Goal: Task Accomplishment & Management: Manage account settings

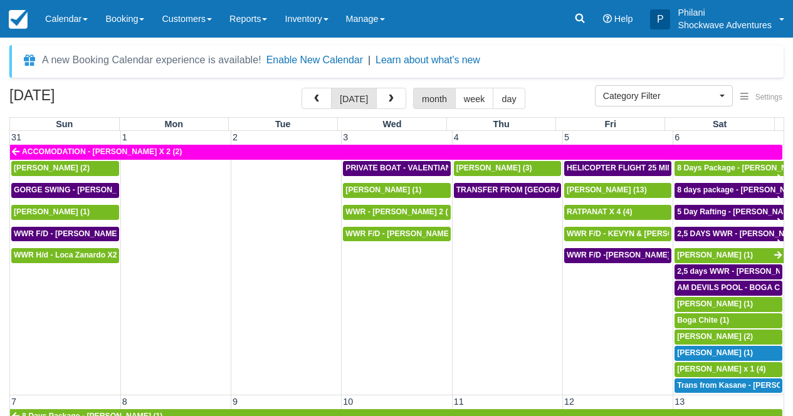
select select
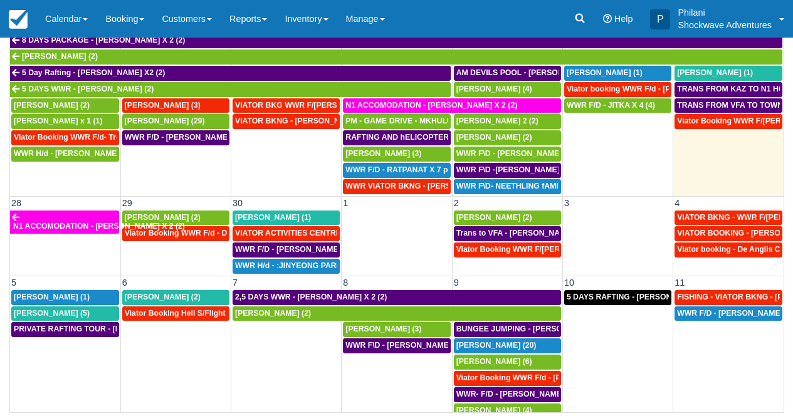
scroll to position [612, 0]
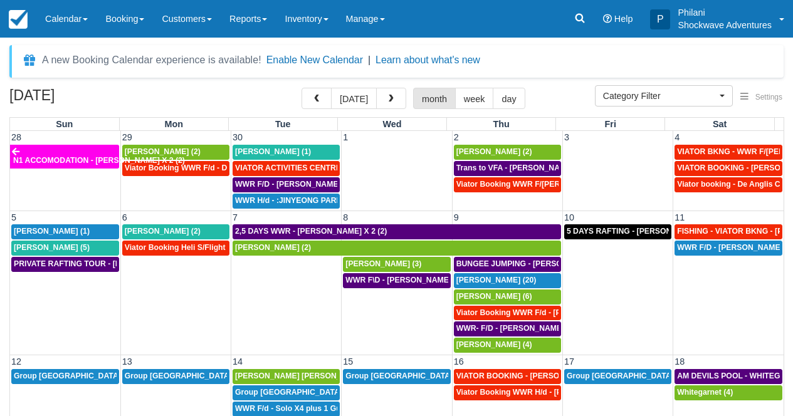
click at [626, 280] on td "5 DAYS RAFTING - Antony Boffey X 2 (4)" at bounding box center [617, 289] width 110 height 130
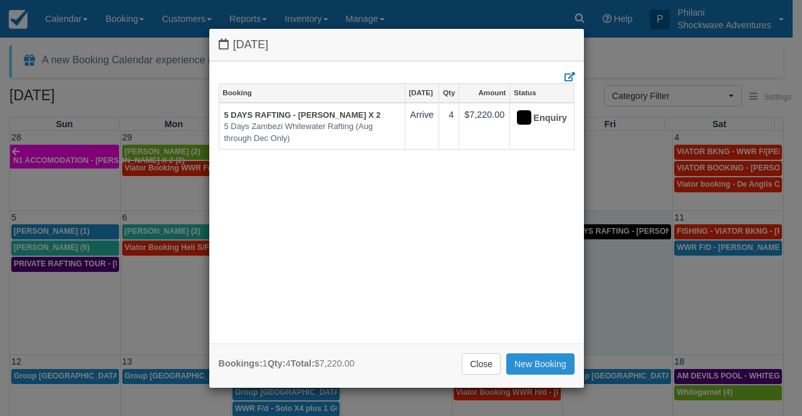
click at [537, 363] on link "New Booking" at bounding box center [540, 364] width 68 height 21
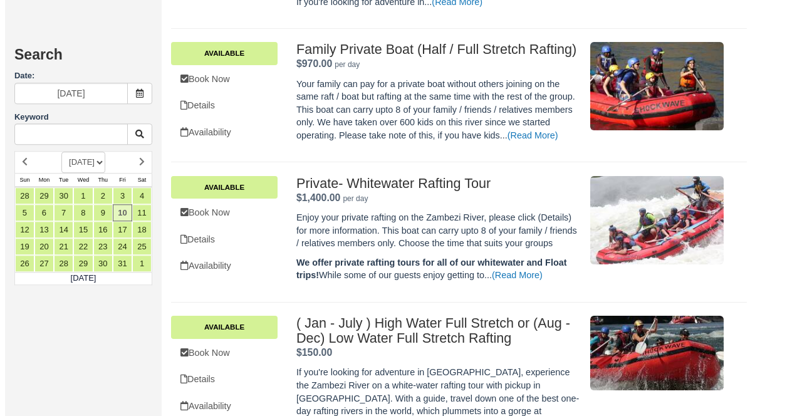
scroll to position [649, 0]
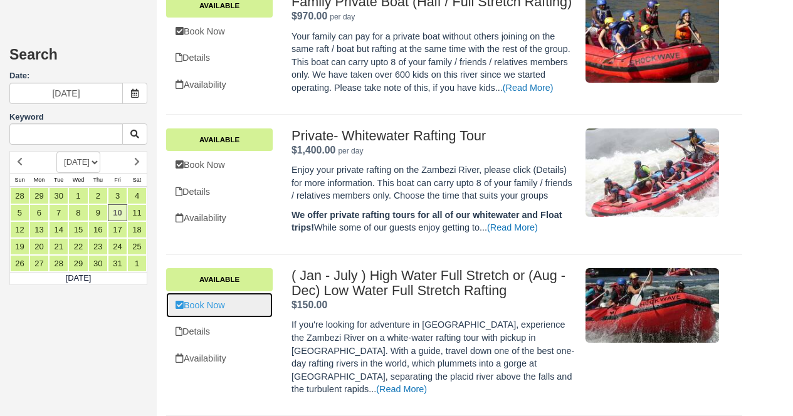
click at [231, 318] on link "Book Now" at bounding box center [219, 306] width 107 height 26
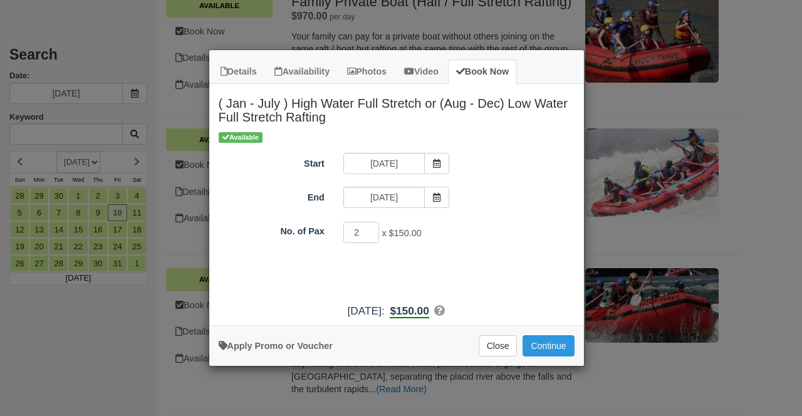
click at [369, 229] on input "2" at bounding box center [361, 232] width 36 height 21
click at [369, 229] on input "3" at bounding box center [361, 232] width 36 height 21
click at [369, 236] on input "2" at bounding box center [361, 232] width 36 height 21
type input "1"
click at [369, 236] on input "1" at bounding box center [361, 232] width 36 height 21
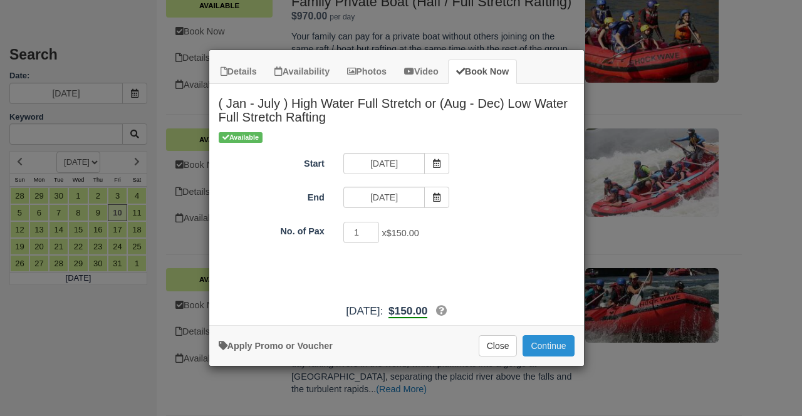
click at [555, 347] on button "Continue" at bounding box center [548, 345] width 51 height 21
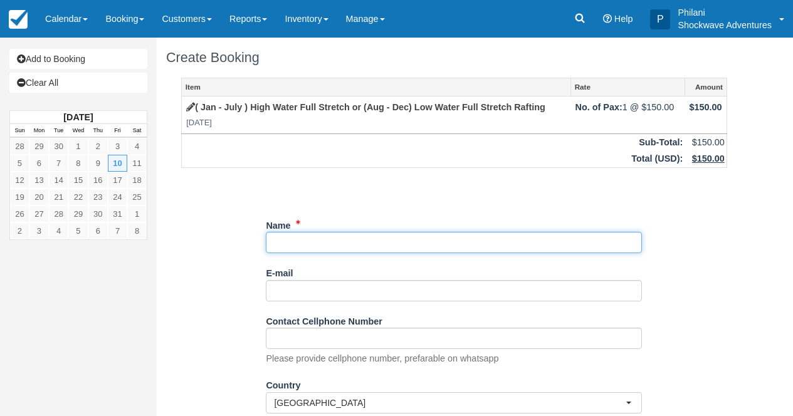
click at [286, 247] on input "Name" at bounding box center [454, 242] width 376 height 21
paste input "Mihir Sheth"
type input "[PERSON_NAME]"
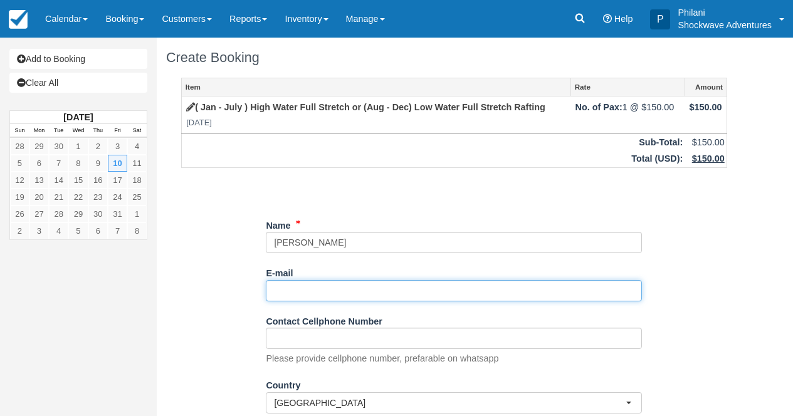
click at [302, 291] on input "E-mail" at bounding box center [454, 290] width 376 height 21
paste input "mihirsheth66@gmail.com"
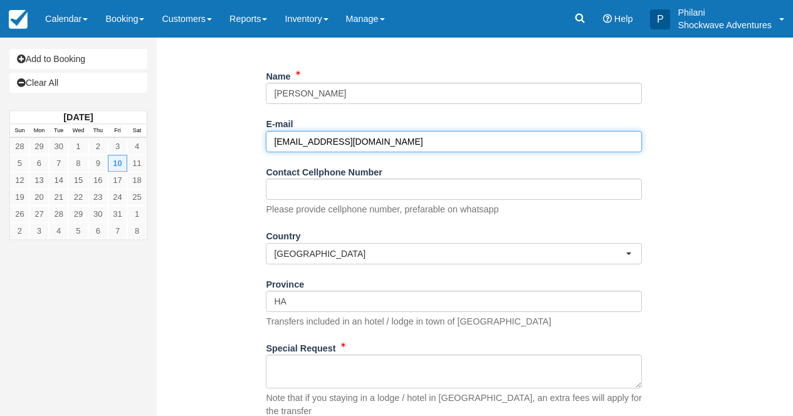
scroll to position [150, 0]
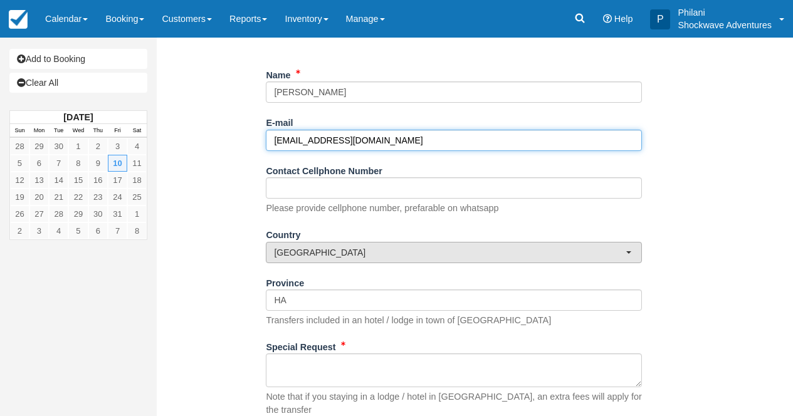
type input "mihirsheth66@gmail.com"
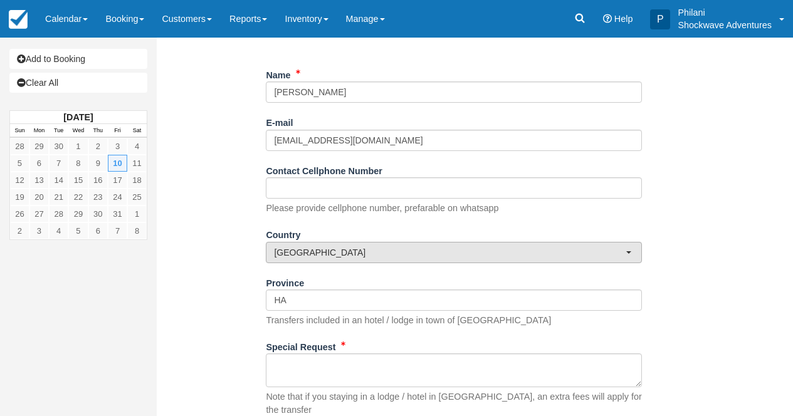
click at [354, 259] on span "Zimbabwe" at bounding box center [450, 252] width 352 height 13
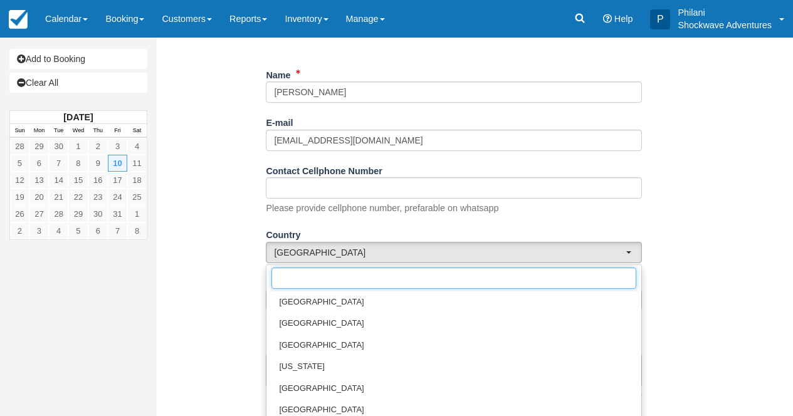
scroll to position [4633, 0]
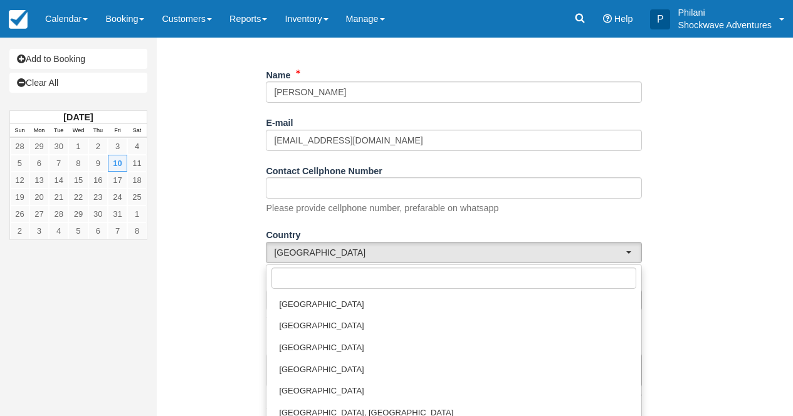
click at [743, 318] on div "Create Booking Item Rate Amount ( Jan - July ) High Water Full Stretch or (Aug …" at bounding box center [454, 195] width 595 height 617
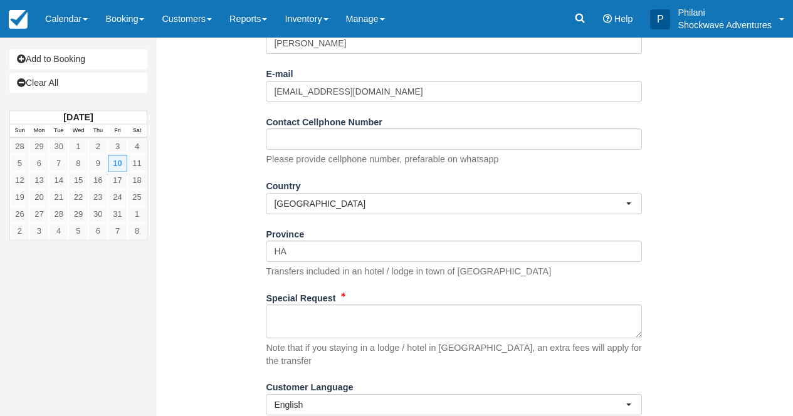
scroll to position [201, 0]
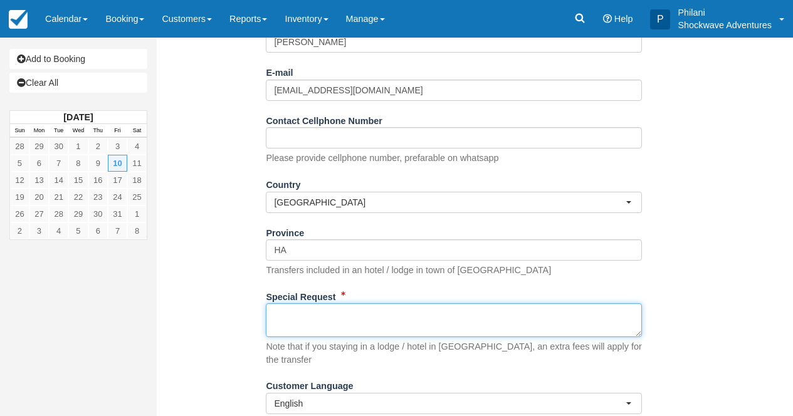
click at [348, 328] on textarea "Special Request" at bounding box center [454, 320] width 376 height 34
paste textarea "Hi Philani, my name is Mihir. Do you have availability for the full stretch raf…"
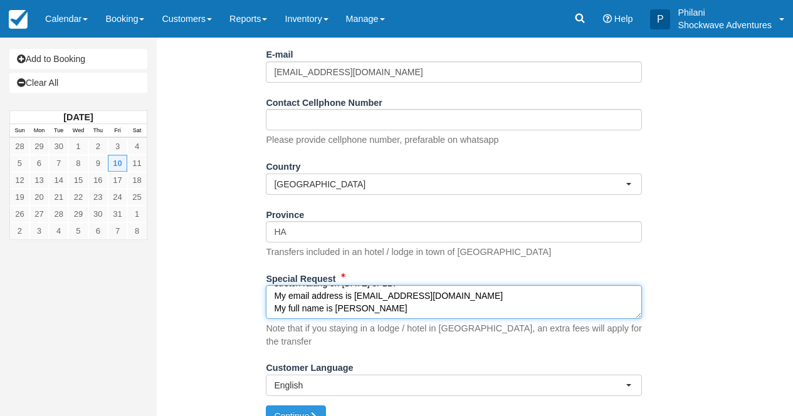
scroll to position [221, 0]
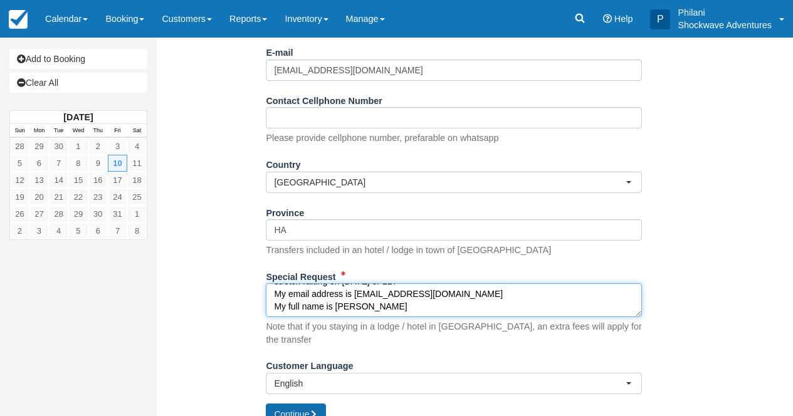
type textarea "Hi Philani, my name is Mihir. Do you have availability for the full stretch raf…"
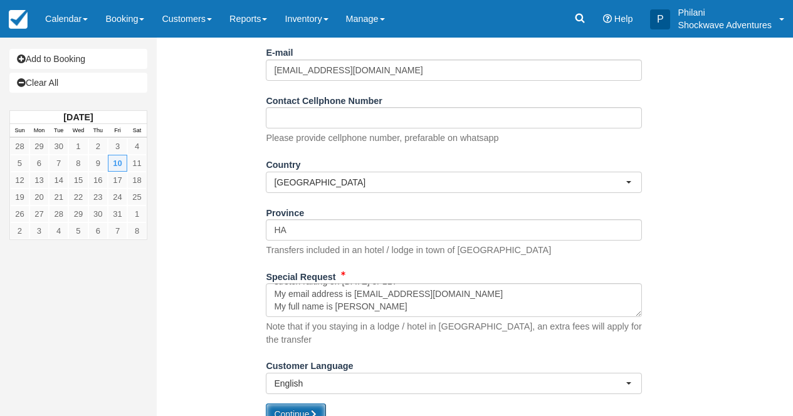
click at [315, 410] on icon "submit" at bounding box center [313, 414] width 9 height 9
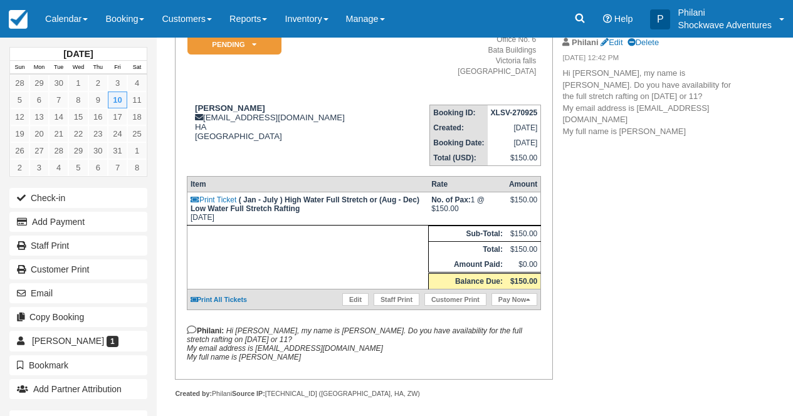
scroll to position [80, 0]
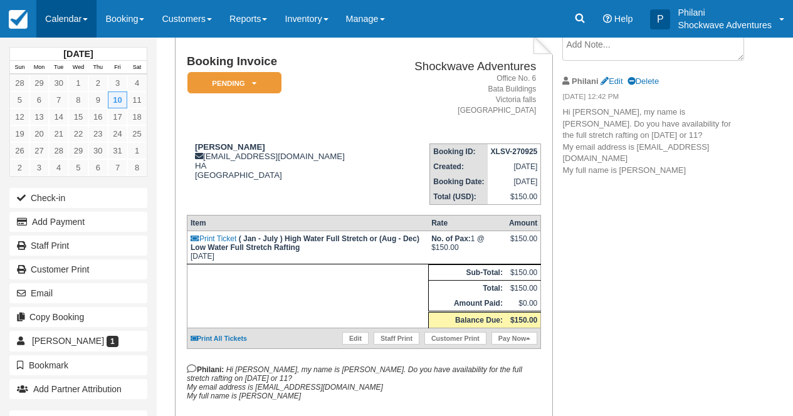
click at [63, 24] on link "Calendar" at bounding box center [66, 19] width 60 height 38
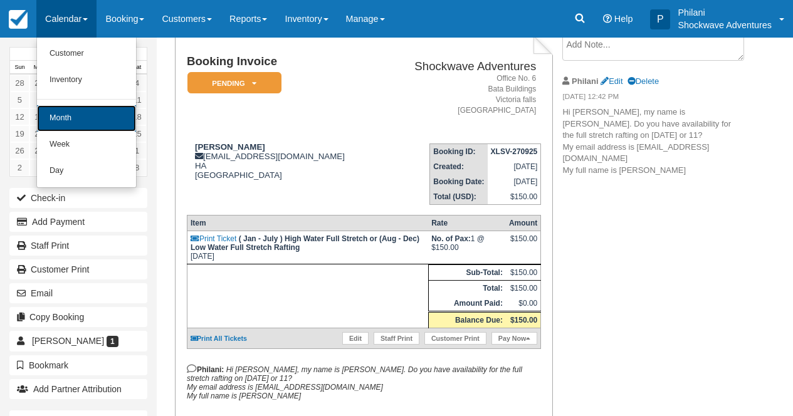
click at [110, 128] on link "Month" at bounding box center [86, 118] width 99 height 26
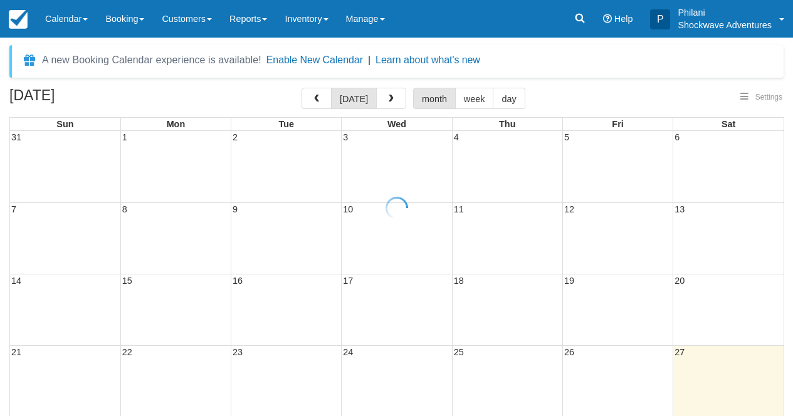
select select
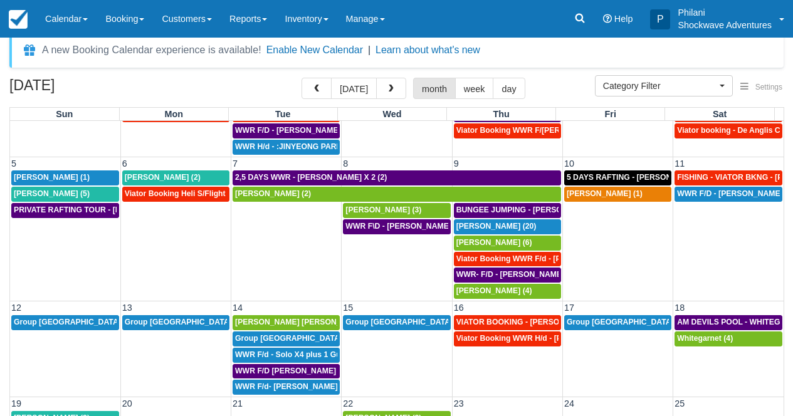
scroll to position [36, 0]
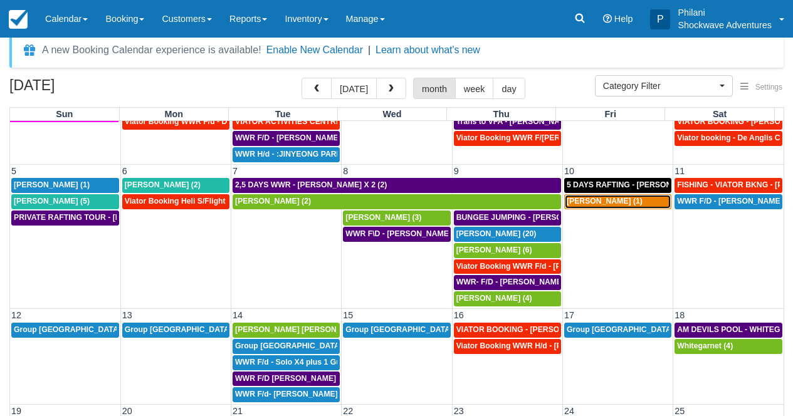
click at [631, 204] on div "Mihir Sheth (1)" at bounding box center [618, 202] width 102 height 10
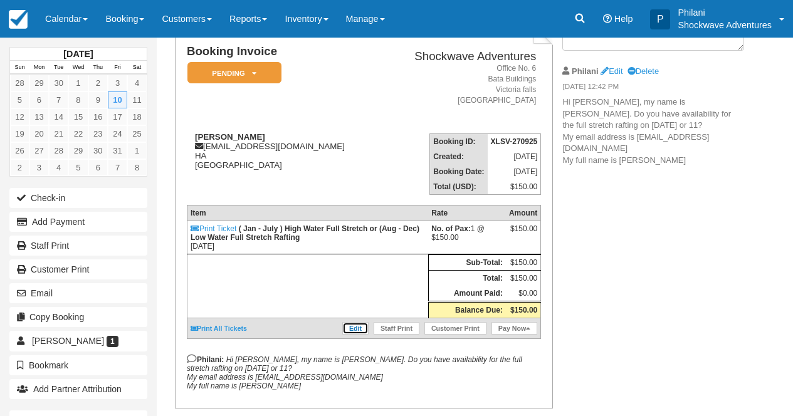
click at [359, 335] on link "Edit" at bounding box center [355, 328] width 26 height 13
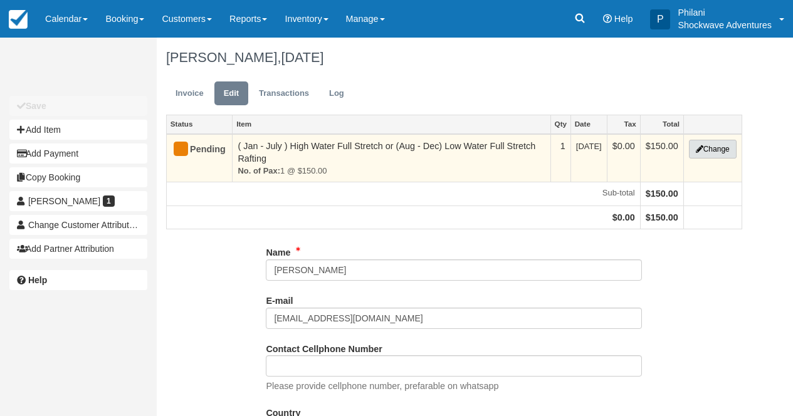
click at [723, 154] on button "Change" at bounding box center [713, 149] width 48 height 19
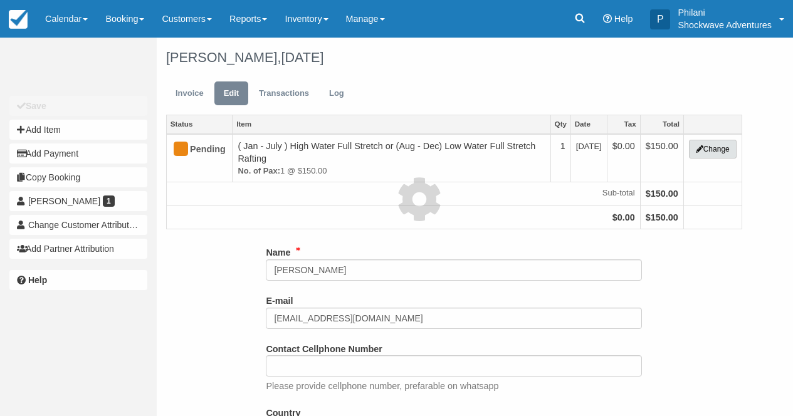
type input "150.00"
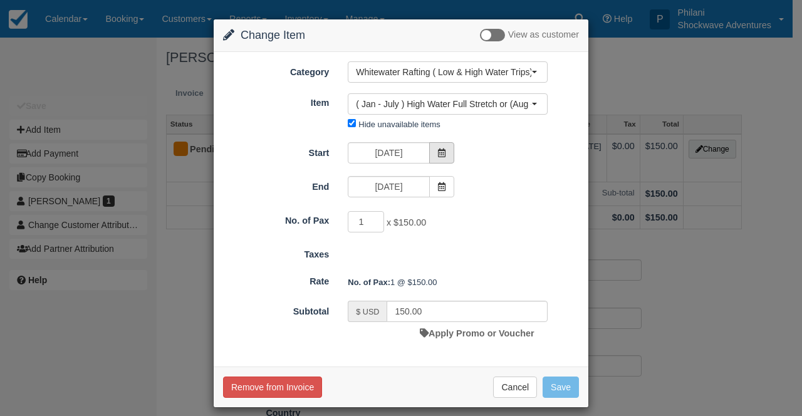
click at [441, 146] on span at bounding box center [441, 152] width 25 height 21
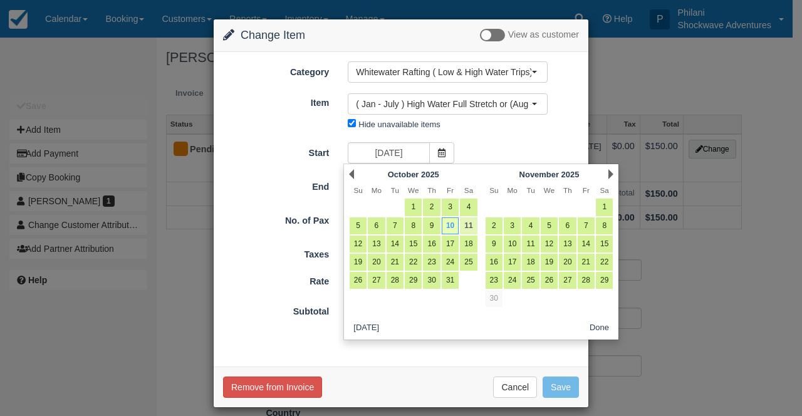
click at [464, 228] on link "11" at bounding box center [468, 226] width 17 height 17
type input "10/11/25"
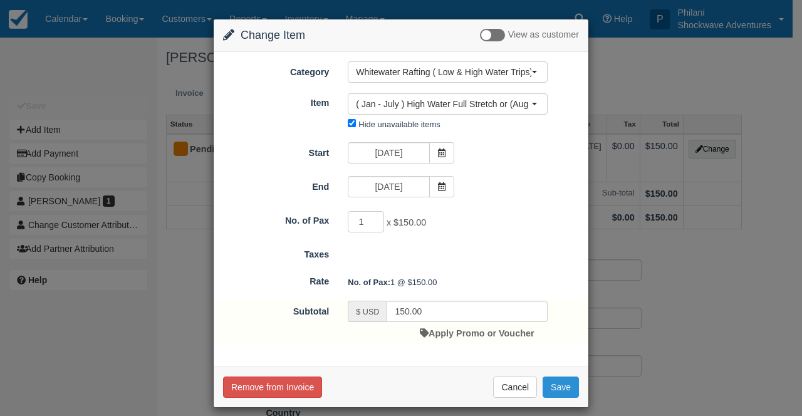
click at [560, 391] on button "Save" at bounding box center [561, 387] width 36 height 21
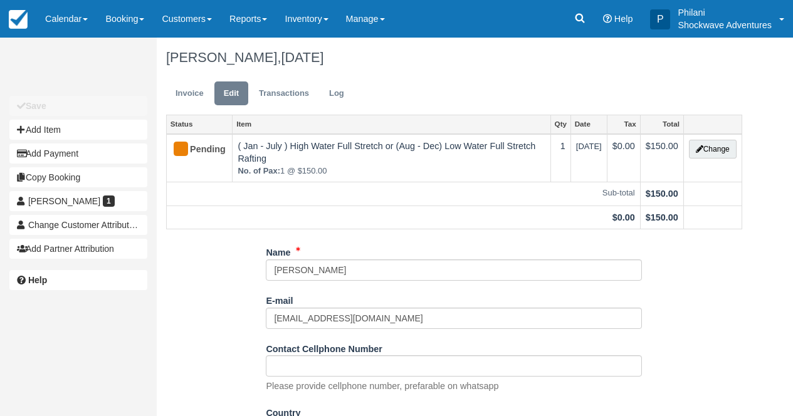
click at [183, 98] on link "Invoice" at bounding box center [189, 93] width 47 height 24
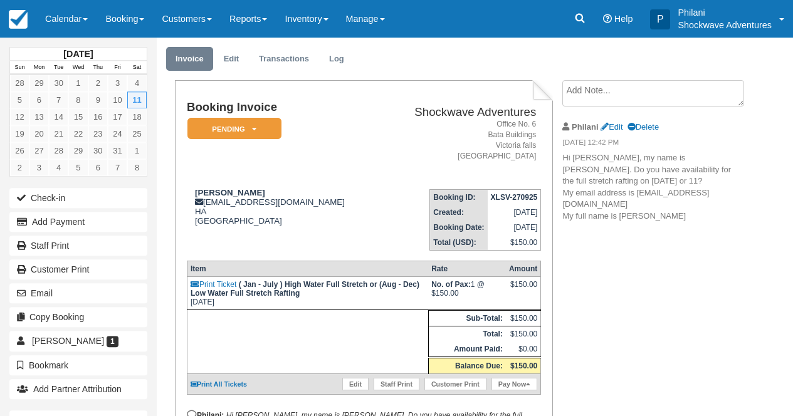
scroll to position [30, 0]
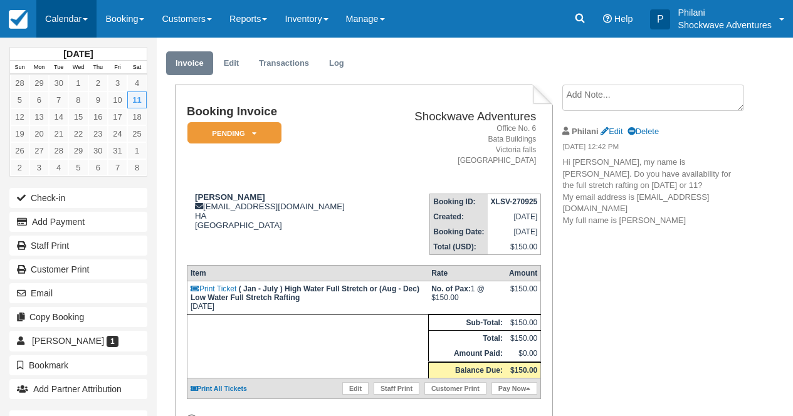
click at [83, 20] on link "Calendar" at bounding box center [66, 19] width 60 height 38
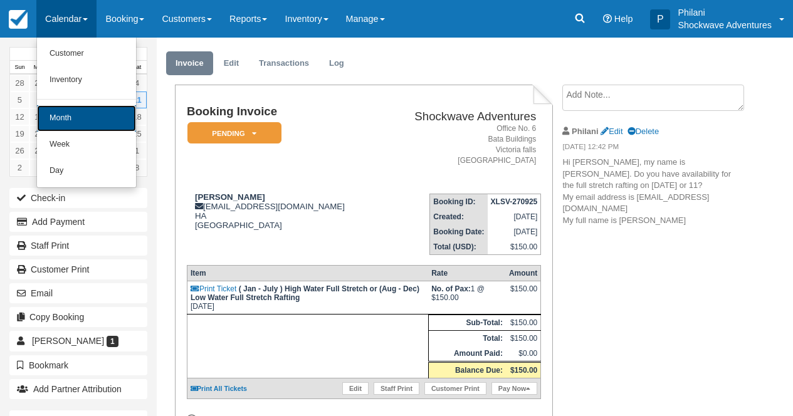
click at [110, 131] on link "Month" at bounding box center [86, 118] width 99 height 26
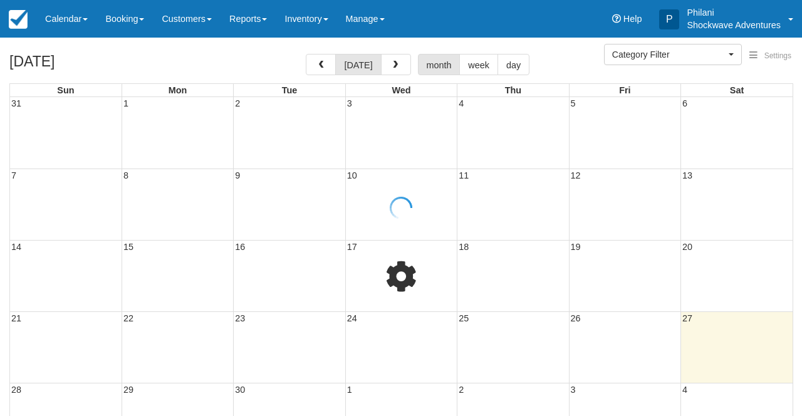
select select
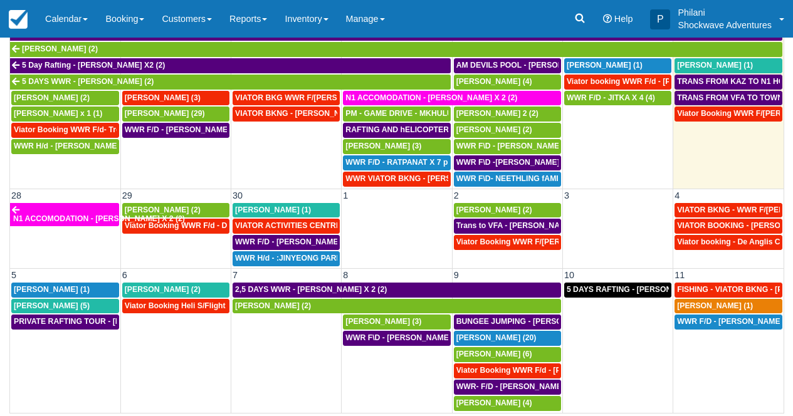
scroll to position [149, 0]
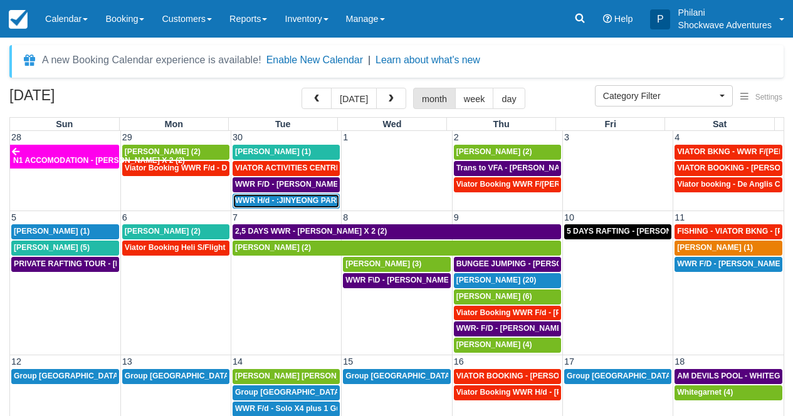
click at [288, 202] on span "WWR H/d - :JINYEONG PARK X 4 (4)" at bounding box center [301, 200] width 132 height 9
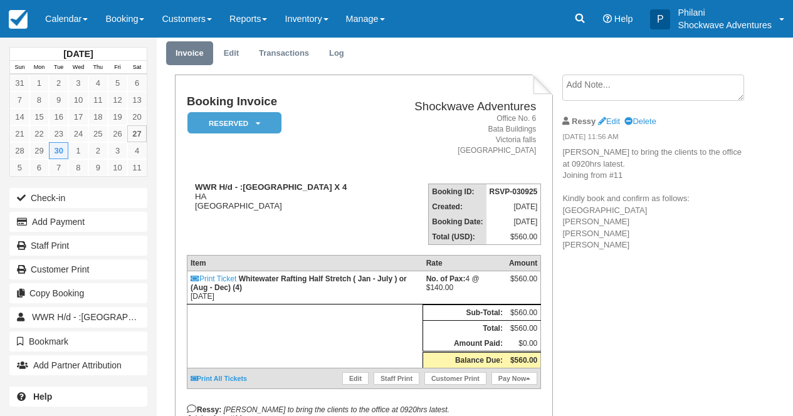
scroll to position [40, 0]
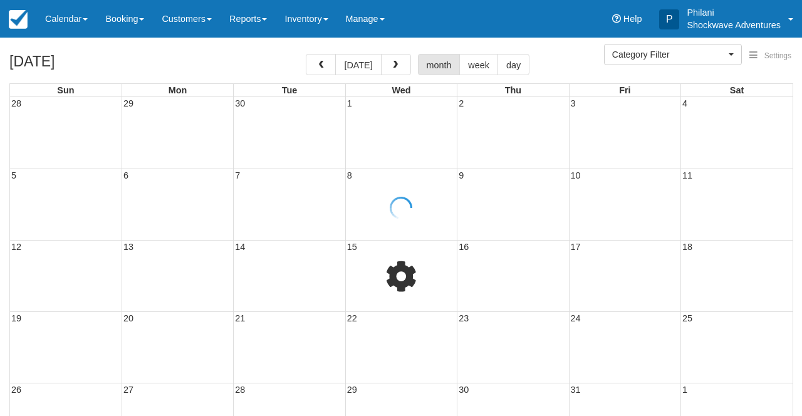
select select
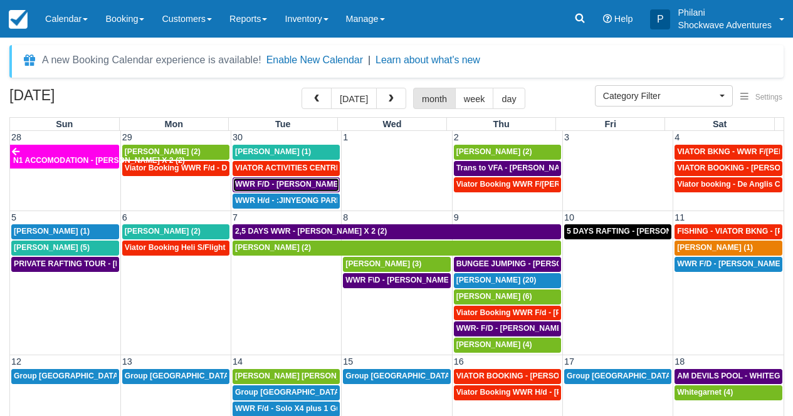
click at [286, 186] on span "WWR F/D - [PERSON_NAME] X 1 (1)" at bounding box center [300, 184] width 131 height 9
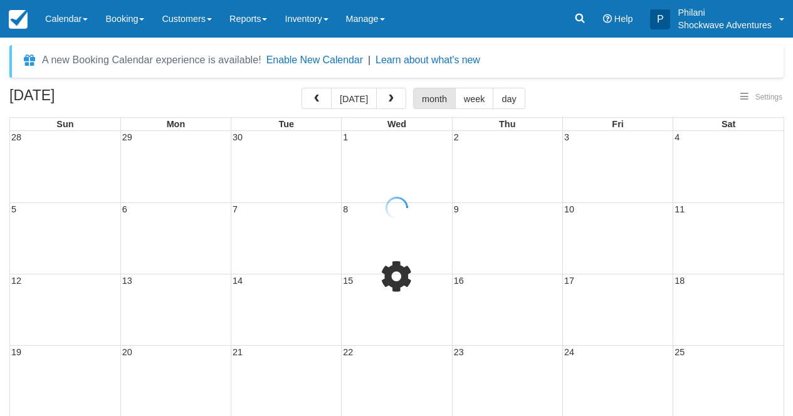
select select
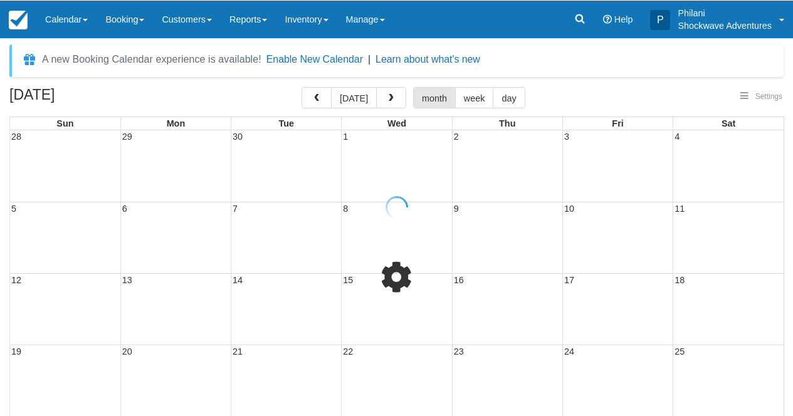
select select
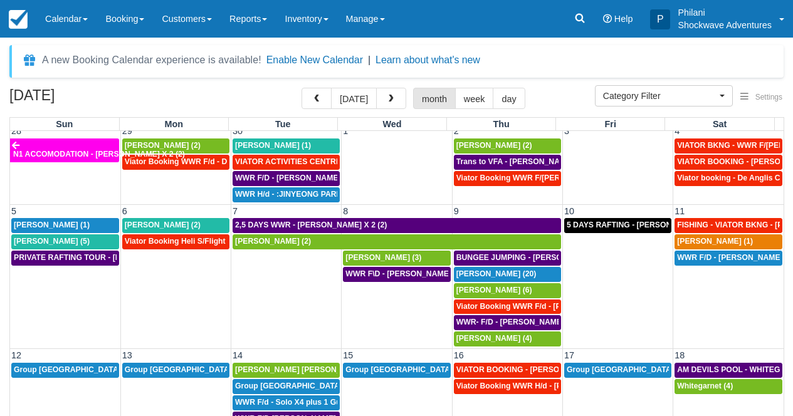
scroll to position [0, 0]
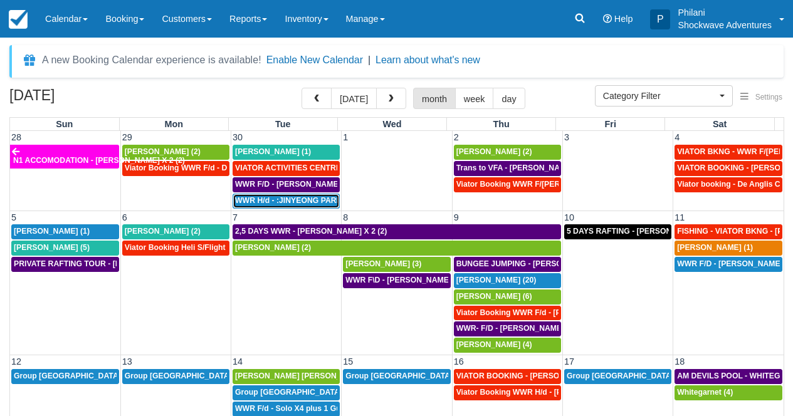
click at [315, 199] on span "WWR H/d - :JINYEONG PARK X 4 (4)" at bounding box center [301, 200] width 132 height 9
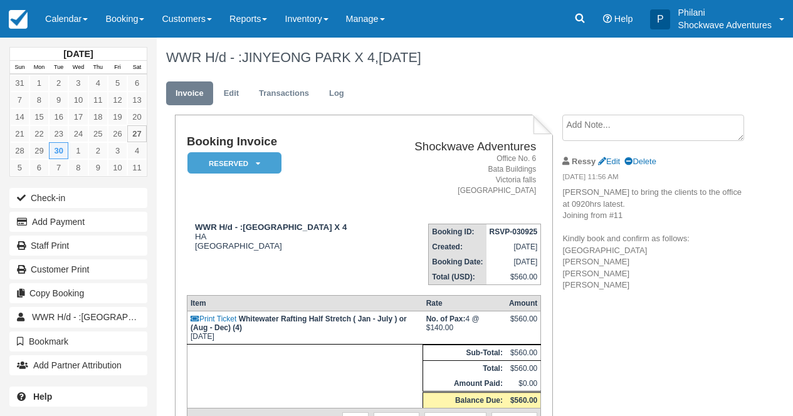
click at [603, 123] on textarea at bounding box center [653, 128] width 182 height 26
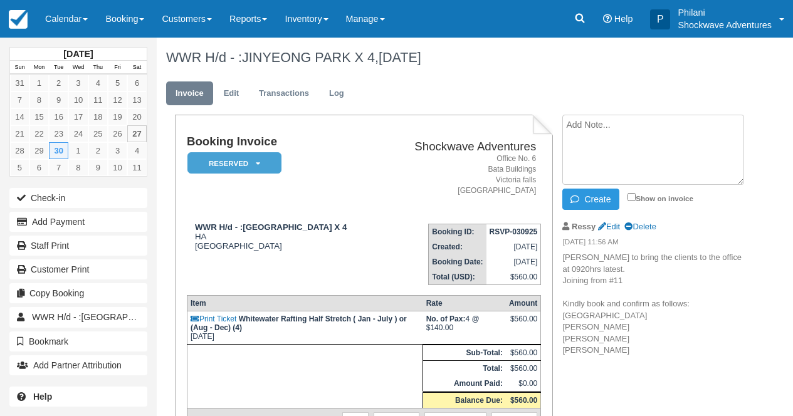
type textarea "0"
type textarea "n1 hotel - 0800hrs to pay $135 per person including park fees"
drag, startPoint x: 632, startPoint y: 196, endPoint x: 616, endPoint y: 192, distance: 16.9
click at [632, 197] on input "Show on invoice" at bounding box center [631, 197] width 8 height 8
checkbox input "true"
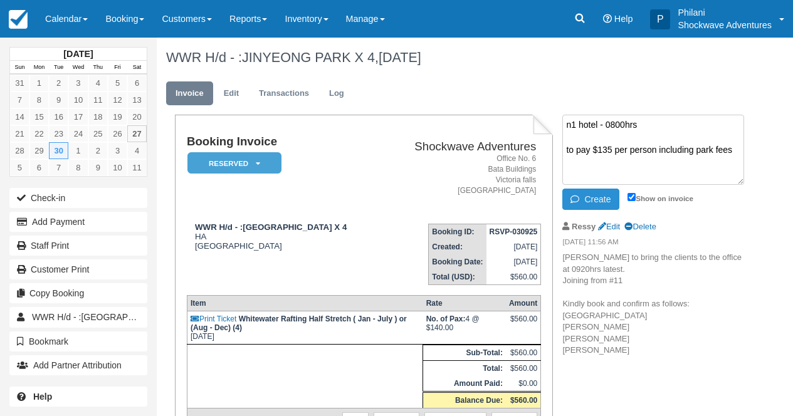
click at [598, 192] on button "Create" at bounding box center [590, 199] width 56 height 21
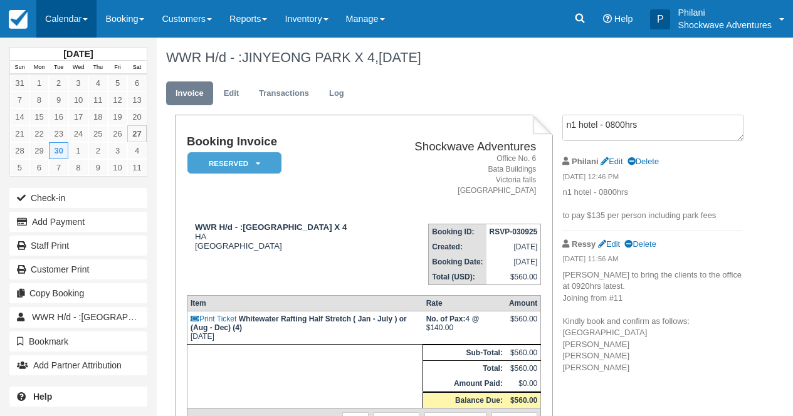
click at [53, 14] on link "Calendar" at bounding box center [66, 19] width 60 height 38
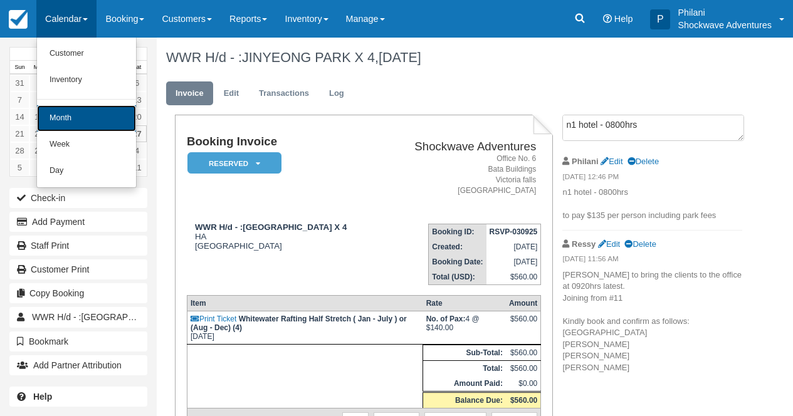
click at [108, 117] on link "Month" at bounding box center [86, 118] width 99 height 26
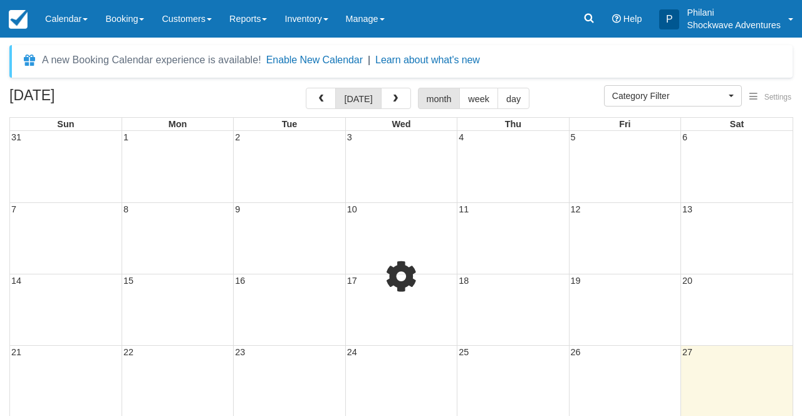
select select
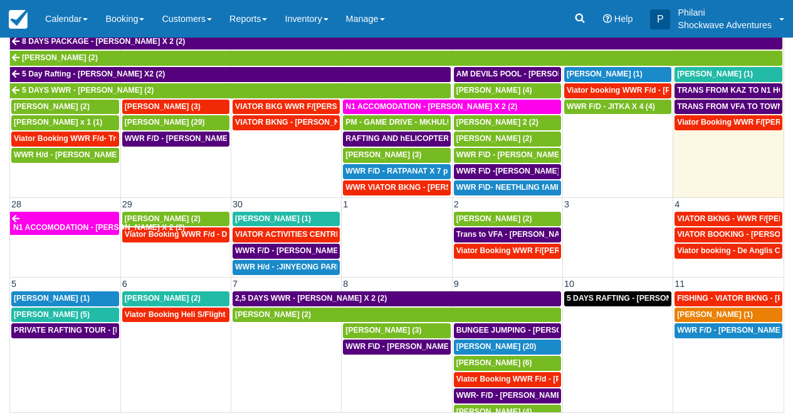
scroll to position [612, 0]
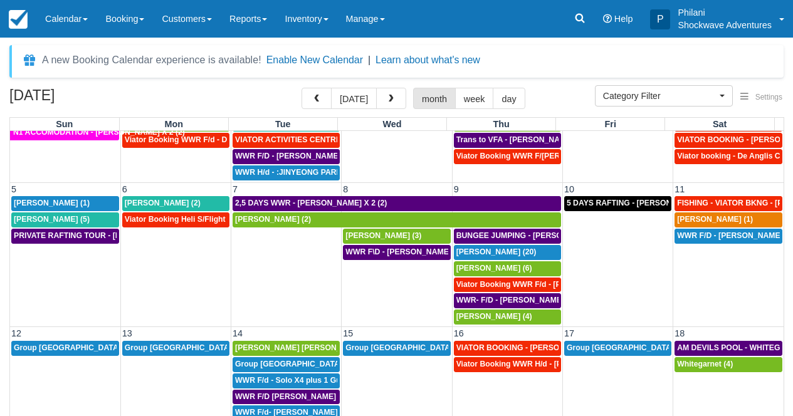
scroll to position [3, 0]
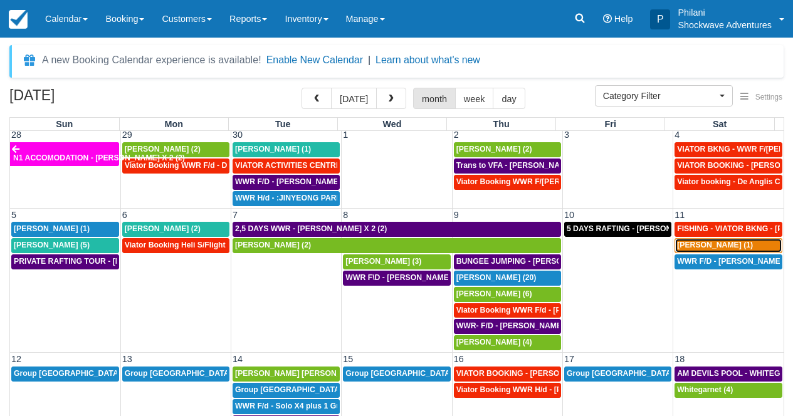
click at [721, 245] on span "[PERSON_NAME] (1)" at bounding box center [715, 245] width 76 height 9
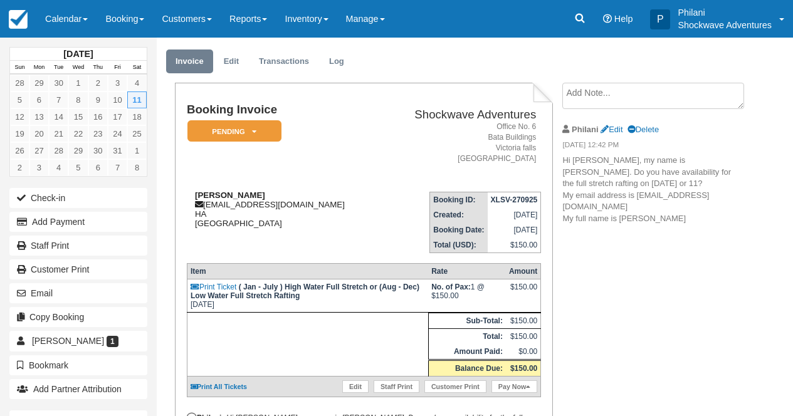
scroll to position [30, 0]
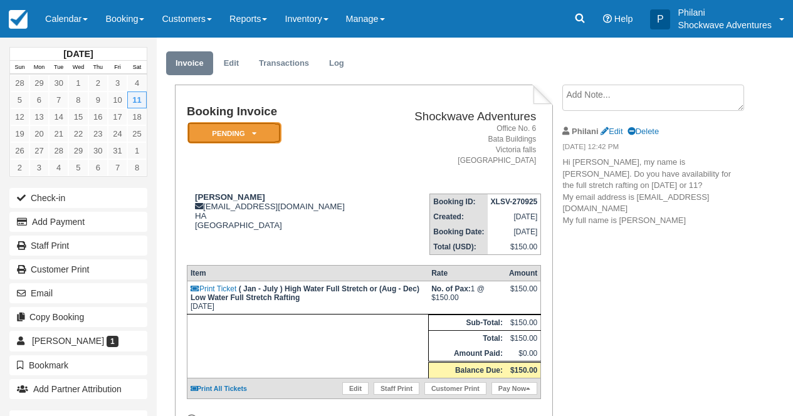
click at [263, 129] on em "Pending" at bounding box center [234, 133] width 94 height 22
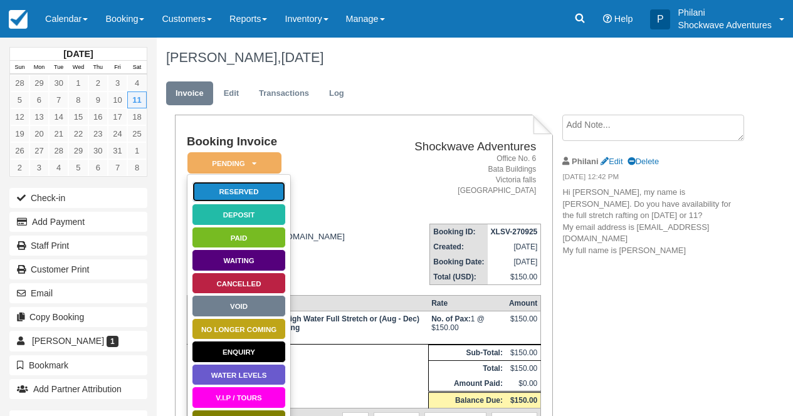
click at [265, 196] on link "Reserved" at bounding box center [239, 192] width 94 height 22
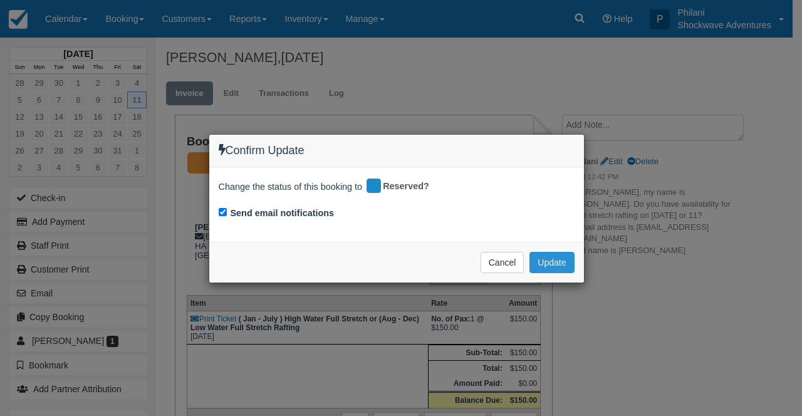
click at [552, 268] on button "Update" at bounding box center [552, 262] width 45 height 21
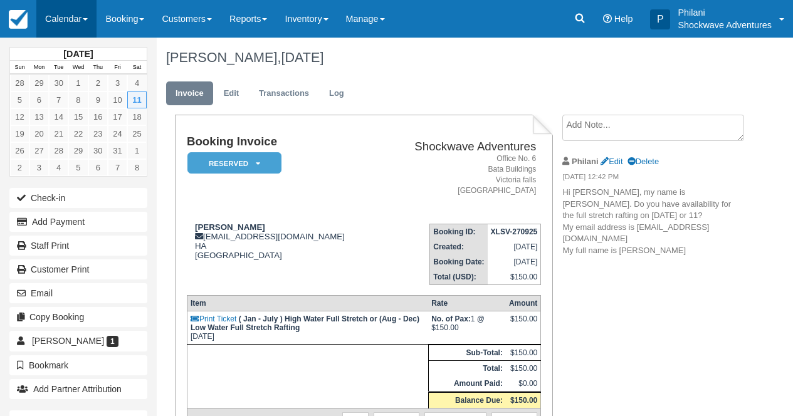
click at [97, 11] on link "Calendar" at bounding box center [66, 19] width 60 height 38
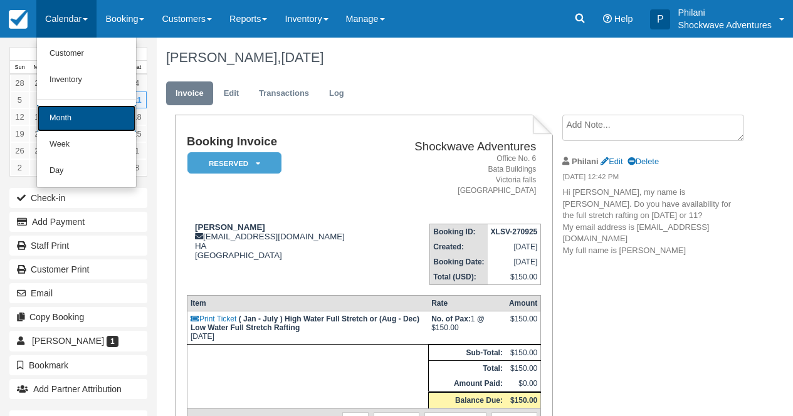
click at [125, 108] on link "Month" at bounding box center [86, 118] width 99 height 26
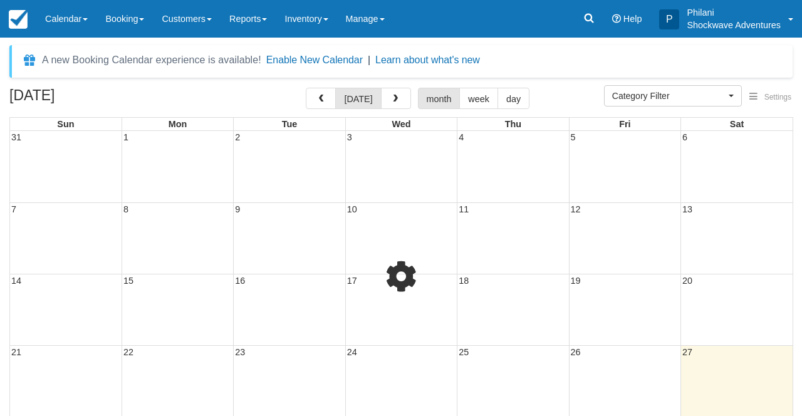
select select
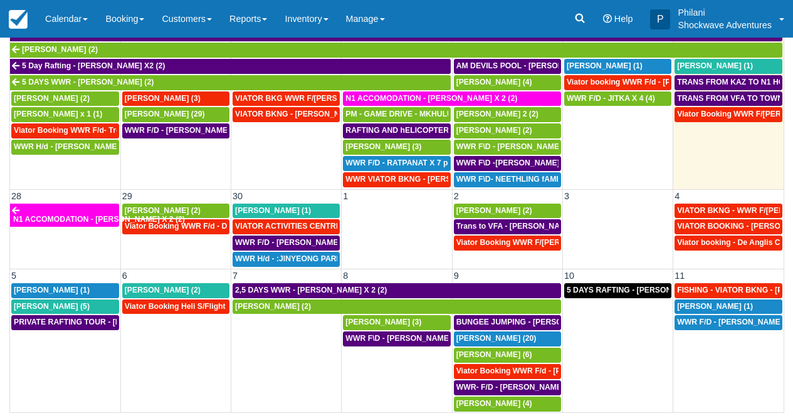
scroll to position [612, 0]
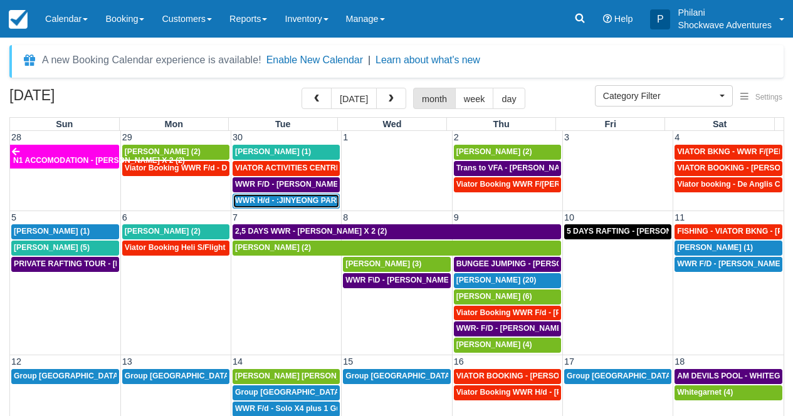
click at [285, 201] on span "WWR H/d - :JINYEONG PARK X 4 (4)" at bounding box center [301, 200] width 132 height 9
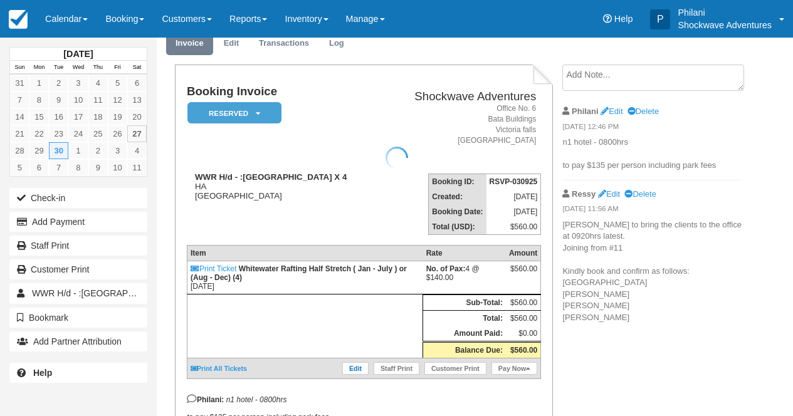
scroll to position [50, 0]
click at [350, 375] on link "Edit" at bounding box center [355, 368] width 26 height 13
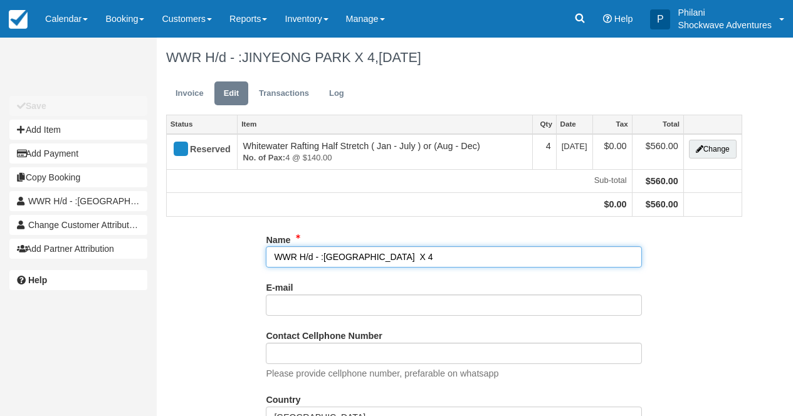
click at [305, 257] on input "WWR H/d - :[GEOGRAPHIC_DATA] X 4" at bounding box center [454, 256] width 376 height 21
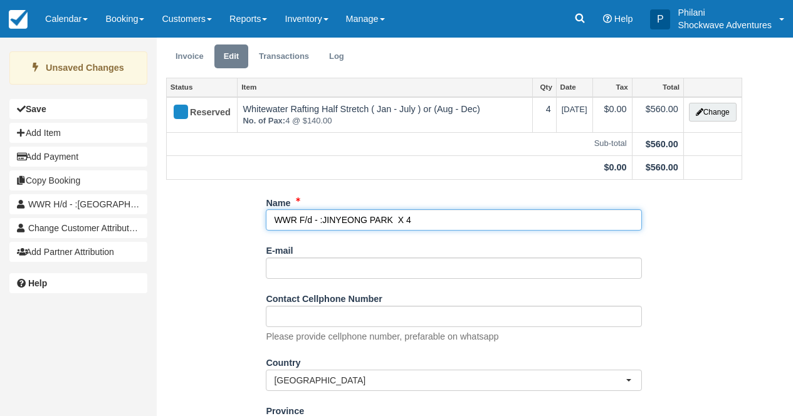
scroll to position [170, 0]
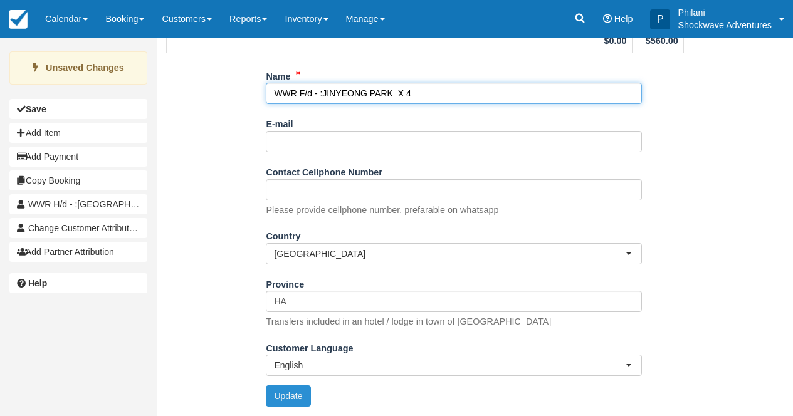
type input "WWR F/d - :JINYEONG PARK X 4"
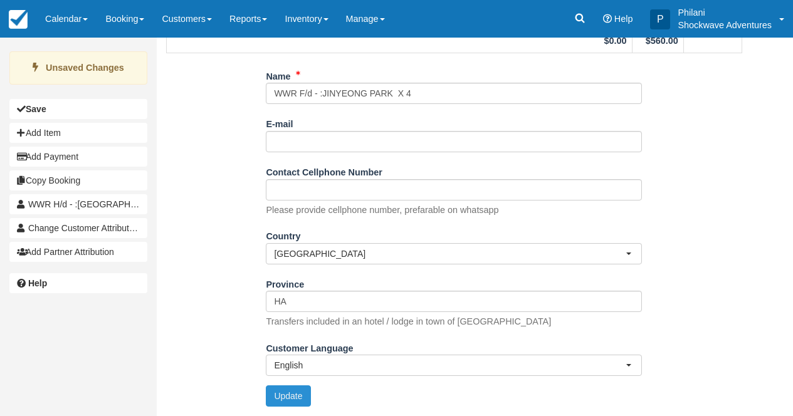
click at [301, 400] on button "Update" at bounding box center [288, 395] width 45 height 21
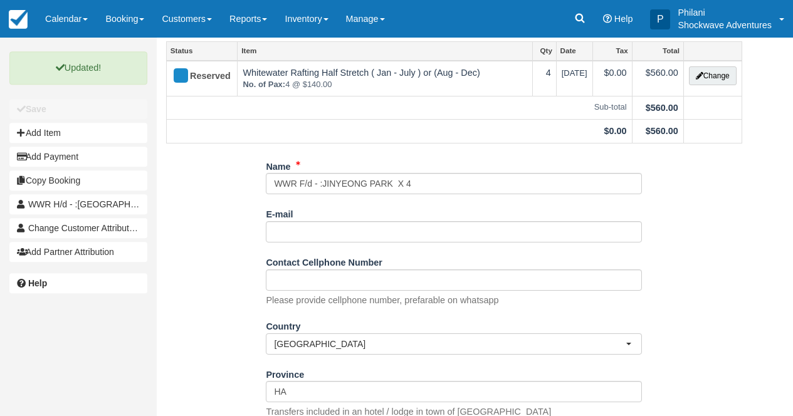
scroll to position [0, 0]
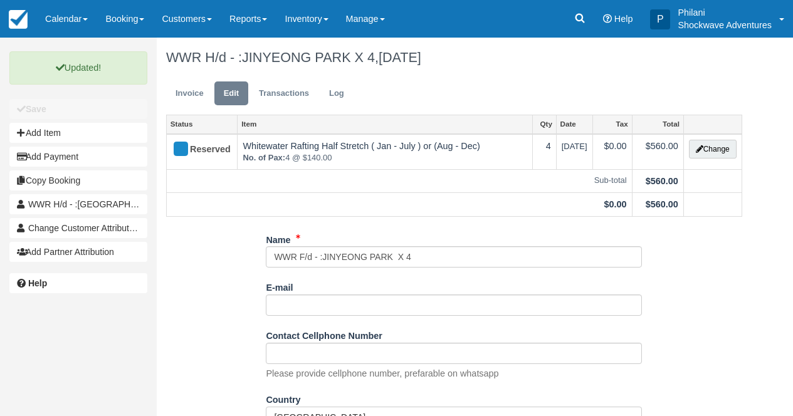
click at [155, 102] on div "Updated! Unsaved Changes Save Add Item Add Payment Copy Booking WWR H/d - :JINY…" at bounding box center [396, 227] width 793 height 379
click at [203, 221] on div "Status Item Qty Date Tax Total Reserved Whitewater Rafting Half Stretch ( Jan -…" at bounding box center [454, 172] width 576 height 115
click at [180, 92] on link "Invoice" at bounding box center [189, 93] width 47 height 24
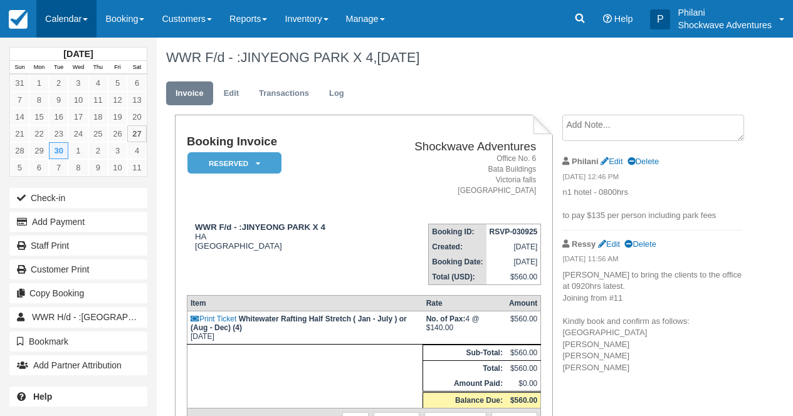
click at [49, 19] on link "Calendar" at bounding box center [66, 19] width 60 height 38
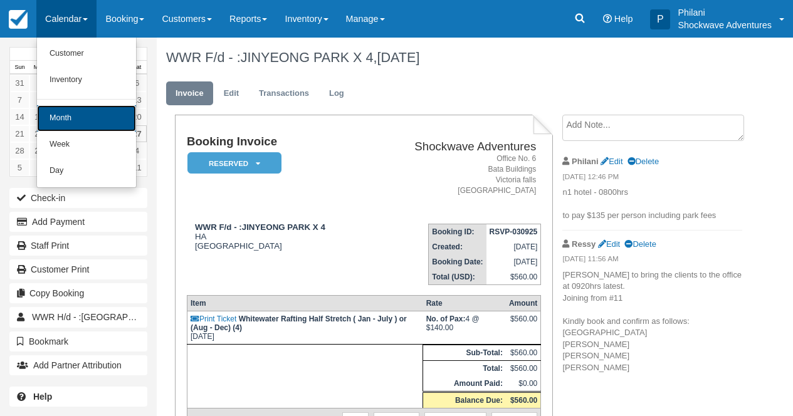
click at [86, 117] on link "Month" at bounding box center [86, 118] width 99 height 26
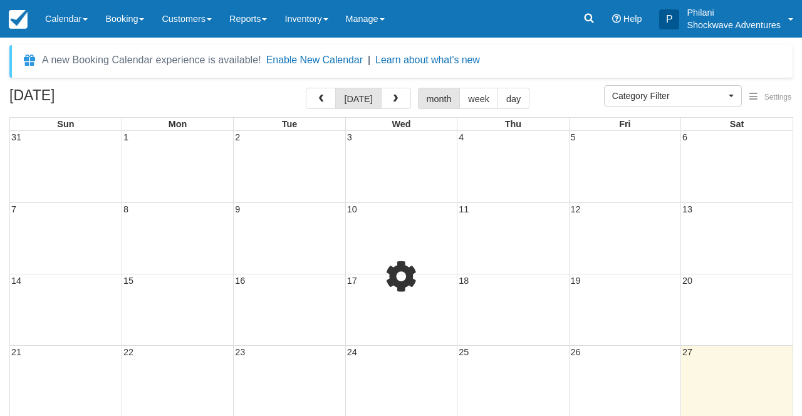
select select
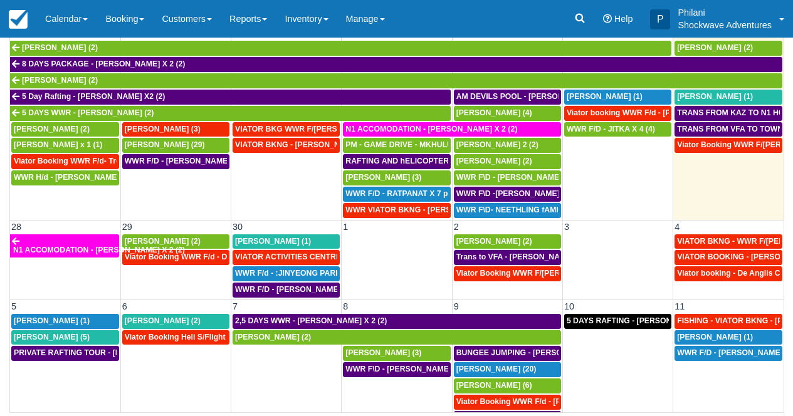
scroll to position [612, 0]
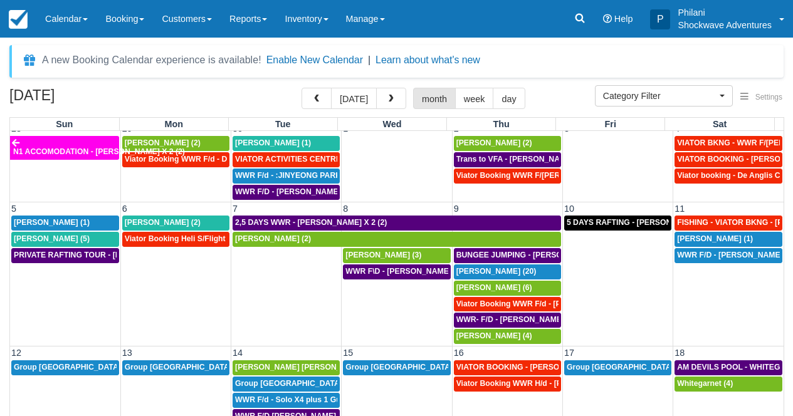
scroll to position [11, 0]
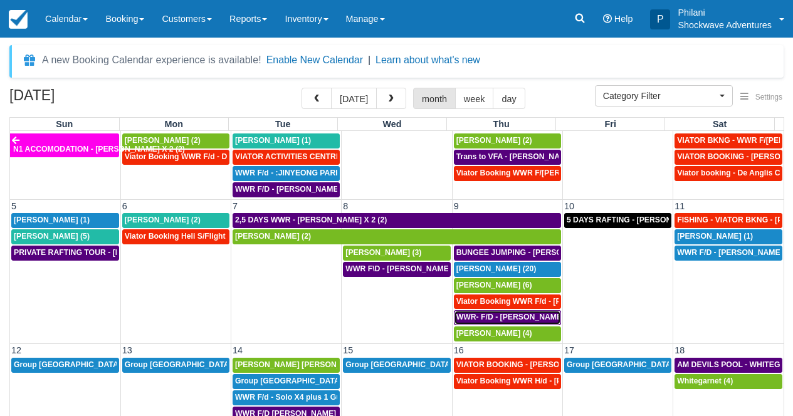
click at [500, 321] on span "WWR- F/D - [PERSON_NAME] 2 (4)" at bounding box center [519, 317] width 126 height 9
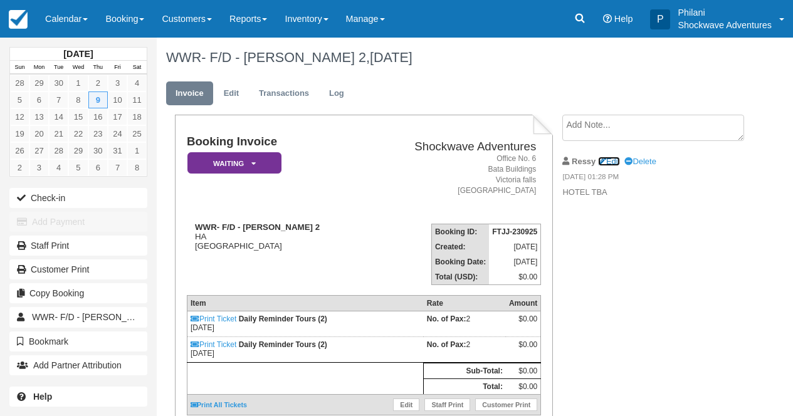
click at [615, 159] on link "Edit" at bounding box center [609, 161] width 22 height 9
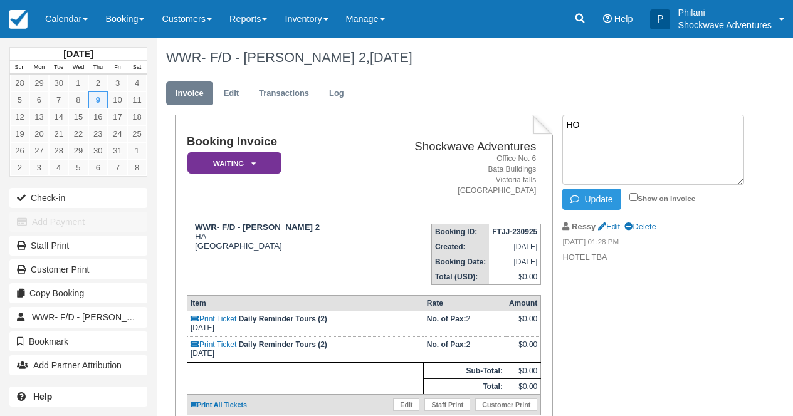
type textarea "H"
type textarea "Shoestrings 0800hrs"
click at [637, 193] on input "Show on invoice" at bounding box center [633, 197] width 8 height 8
checkbox input "true"
click at [603, 193] on button "Update" at bounding box center [591, 199] width 58 height 21
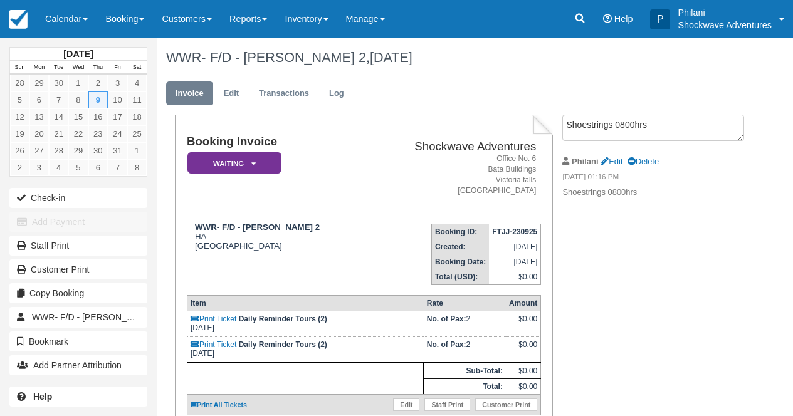
scroll to position [99, 0]
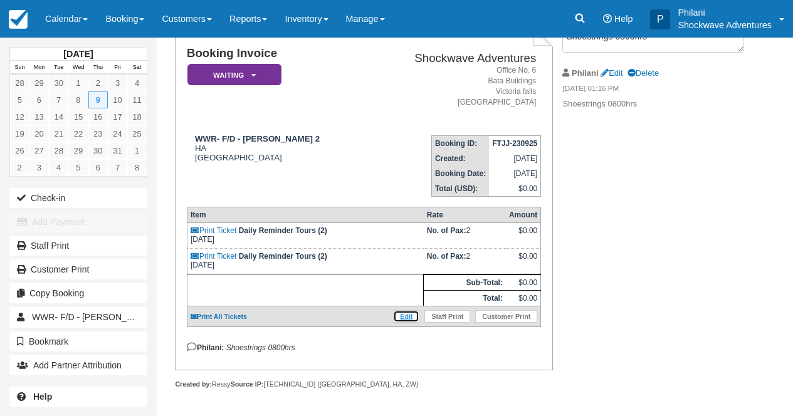
click at [399, 316] on link "Edit" at bounding box center [406, 316] width 26 height 13
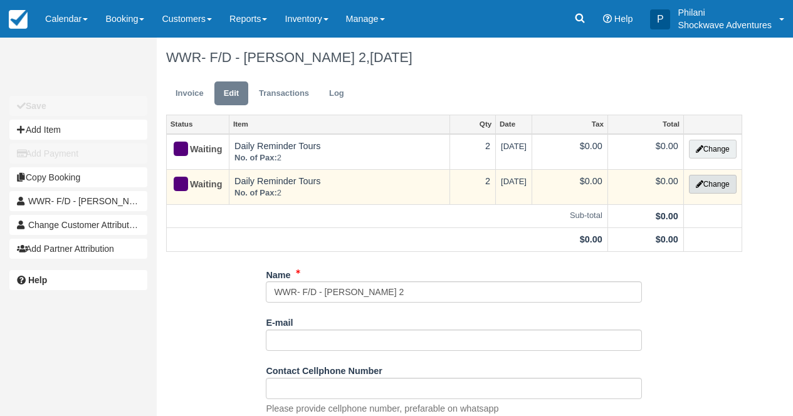
click at [718, 186] on button "Change" at bounding box center [713, 184] width 48 height 19
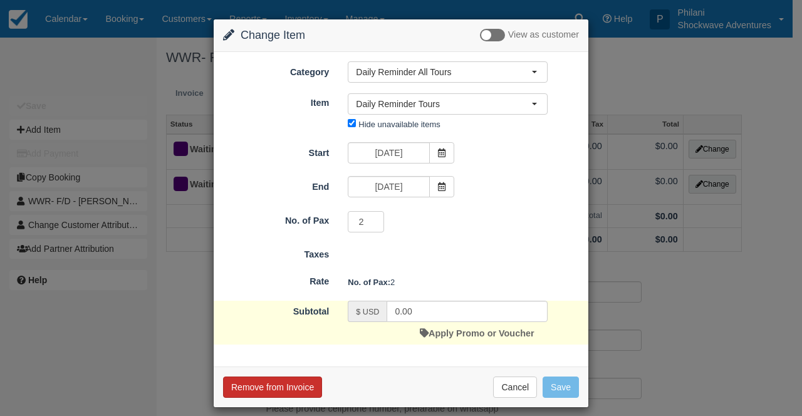
click at [307, 384] on button "Remove from Invoice" at bounding box center [272, 387] width 99 height 21
drag, startPoint x: 307, startPoint y: 384, endPoint x: 511, endPoint y: 249, distance: 243.9
click at [0, 0] on div at bounding box center [0, 0] width 0 height 0
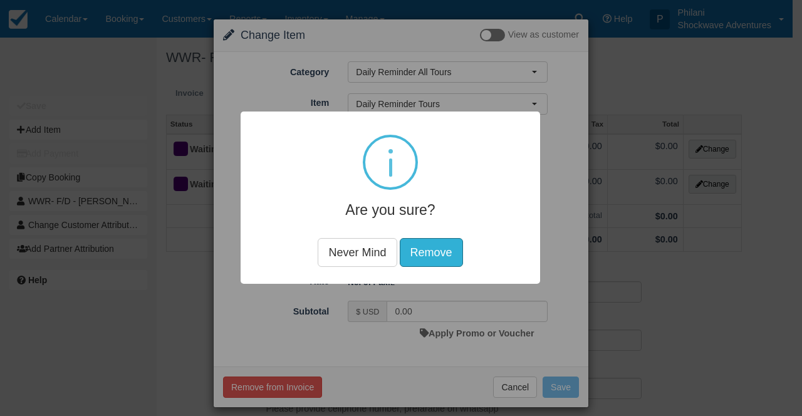
drag, startPoint x: 445, startPoint y: 252, endPoint x: 666, endPoint y: 265, distance: 221.0
click at [445, 252] on button "Remove" at bounding box center [431, 252] width 63 height 29
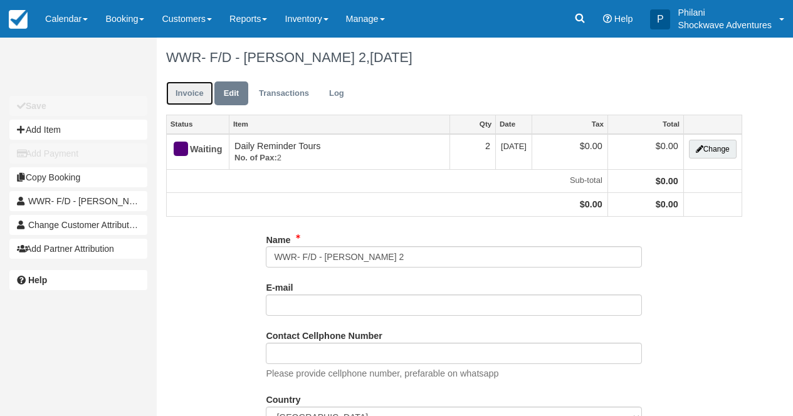
click at [192, 99] on link "Invoice" at bounding box center [189, 93] width 47 height 24
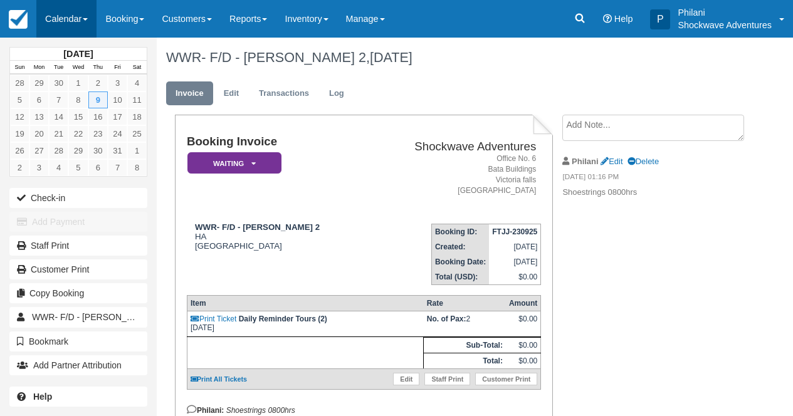
click at [53, 12] on link "Calendar" at bounding box center [66, 19] width 60 height 38
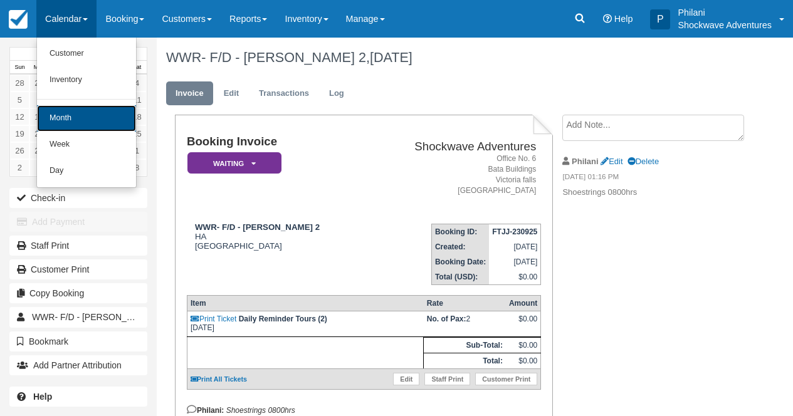
click at [58, 124] on link "Month" at bounding box center [86, 118] width 99 height 26
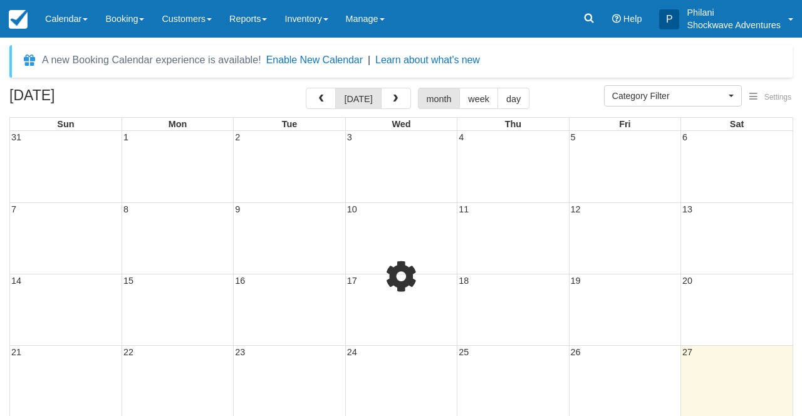
select select
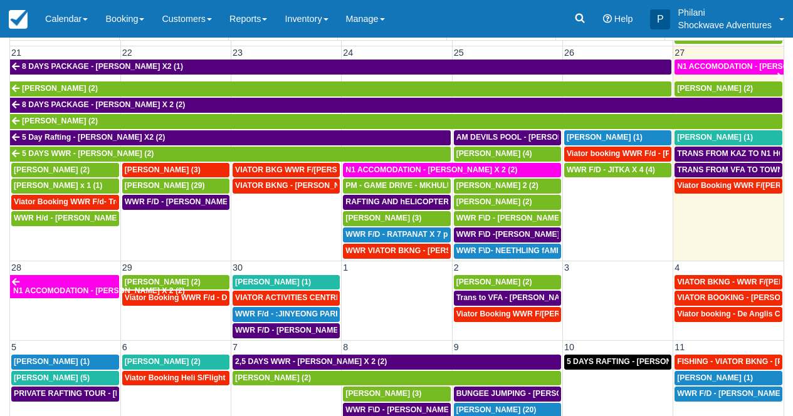
scroll to position [612, 0]
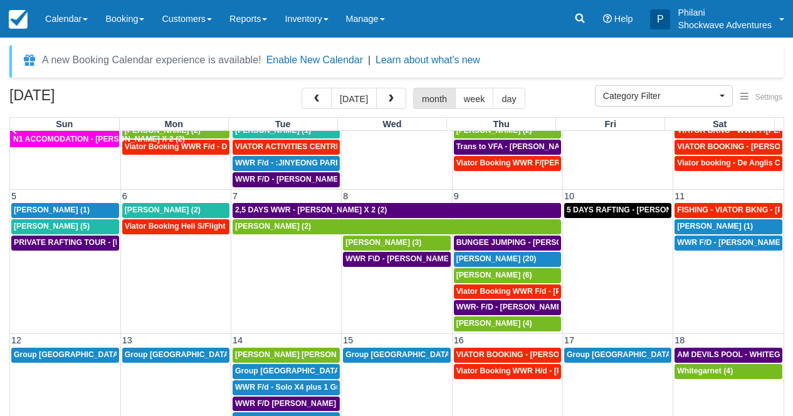
scroll to position [23, 0]
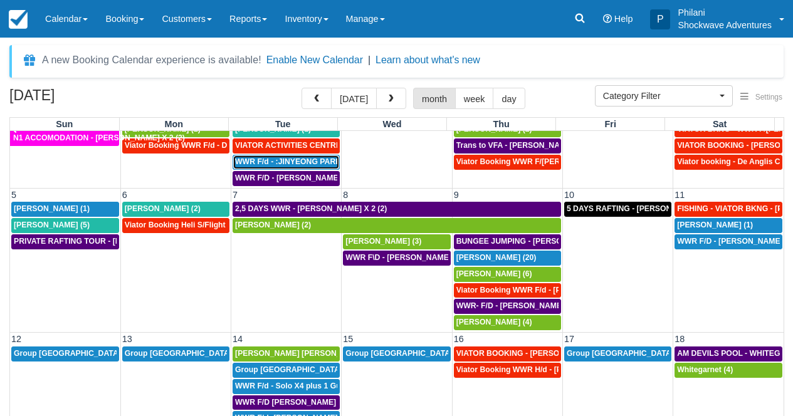
click at [308, 162] on span "WWR F/d - :JINYEONG PARK X 4 (4)" at bounding box center [300, 161] width 131 height 9
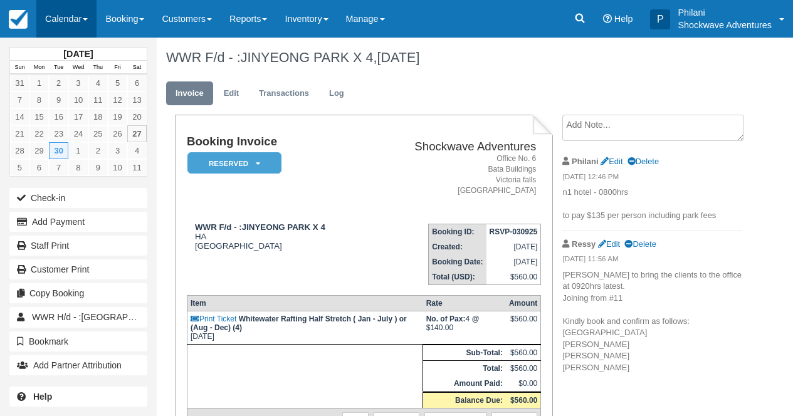
click at [70, 15] on link "Calendar" at bounding box center [66, 19] width 60 height 38
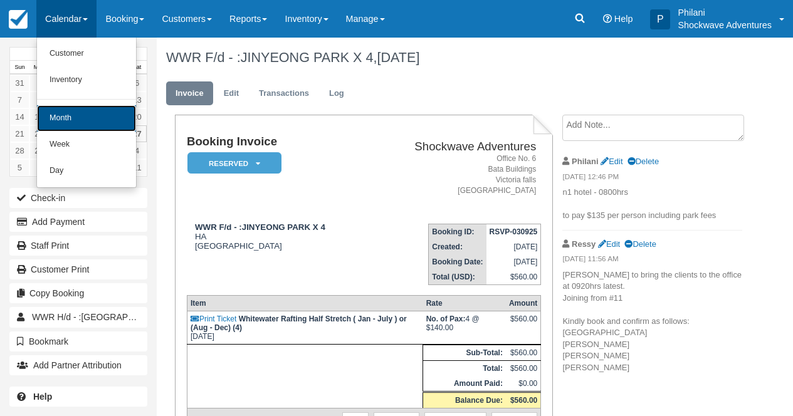
click at [96, 118] on link "Month" at bounding box center [86, 118] width 99 height 26
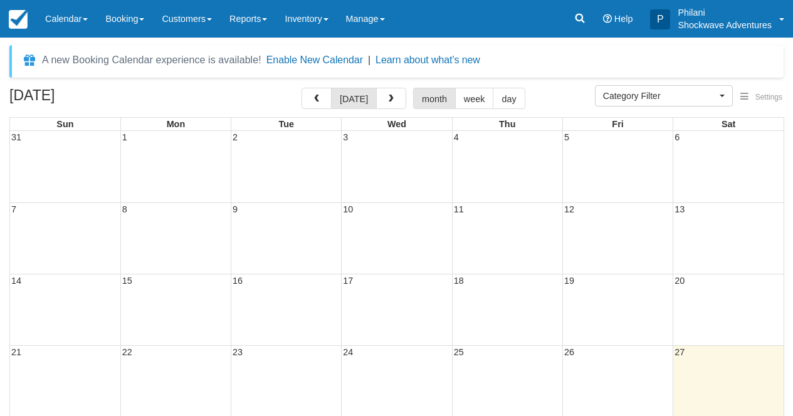
select select
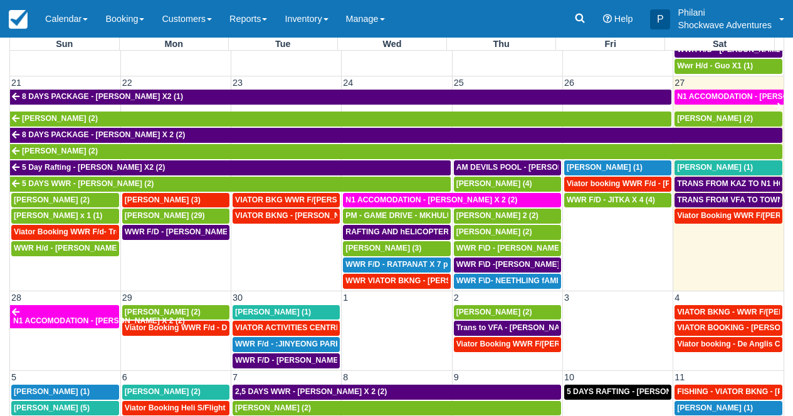
scroll to position [567, 0]
